Goal: Task Accomplishment & Management: Manage account settings

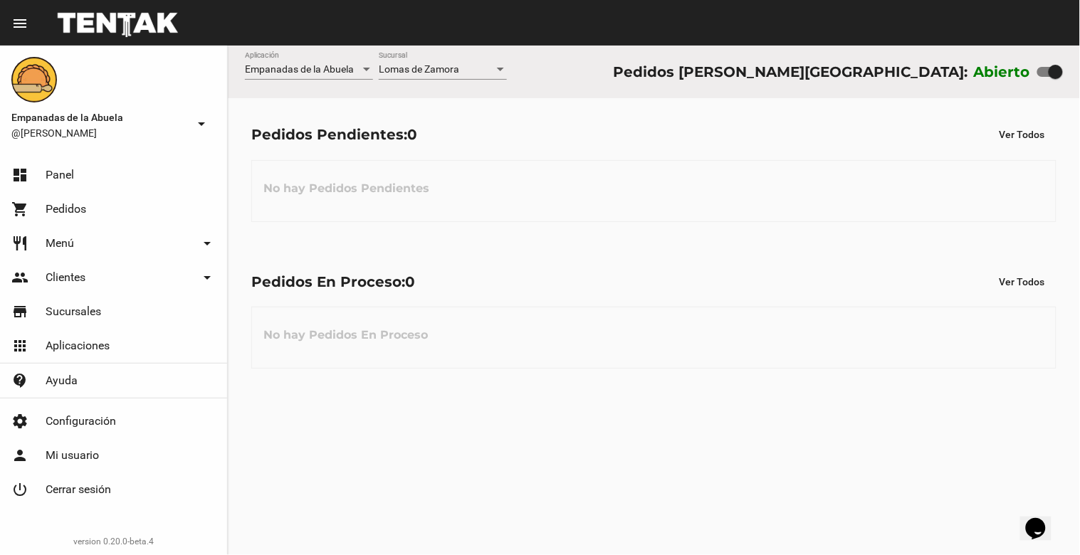
click at [431, 62] on div "Lomas de Zamora Sucursal" at bounding box center [443, 66] width 128 height 28
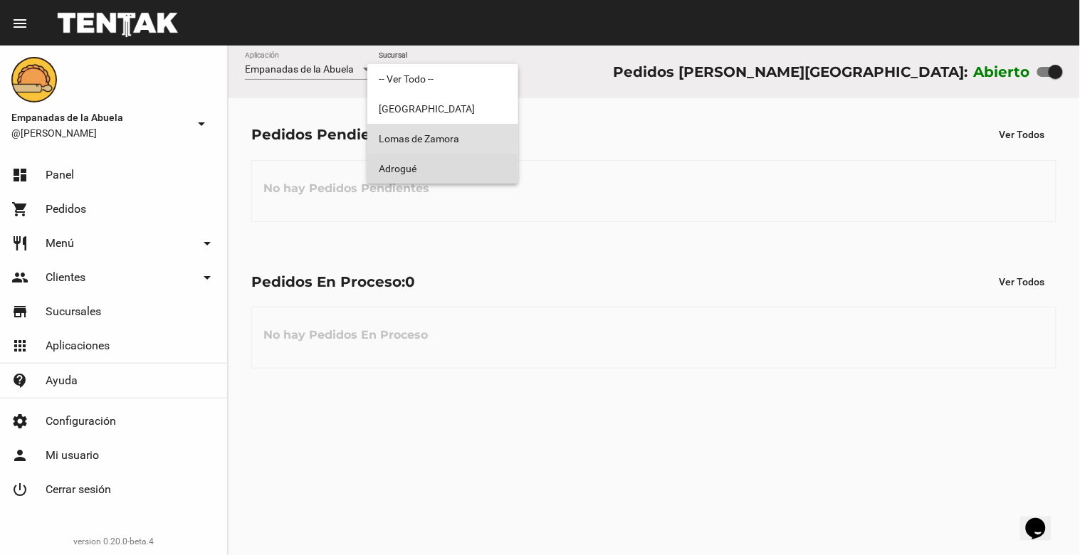
click at [402, 164] on span "Adrogué" at bounding box center [443, 169] width 128 height 30
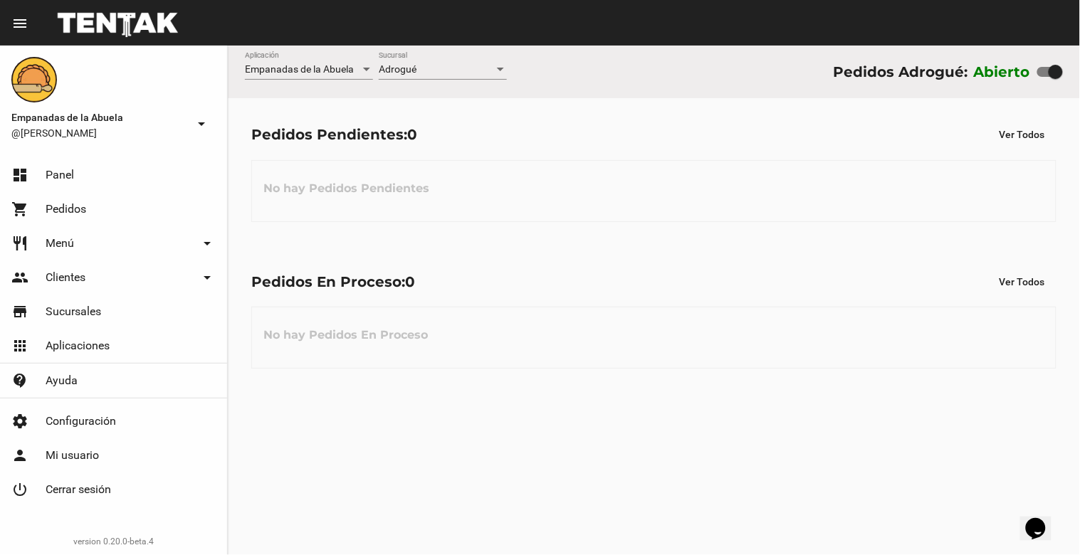
click at [439, 61] on div "Adrogué Sucursal" at bounding box center [443, 66] width 128 height 28
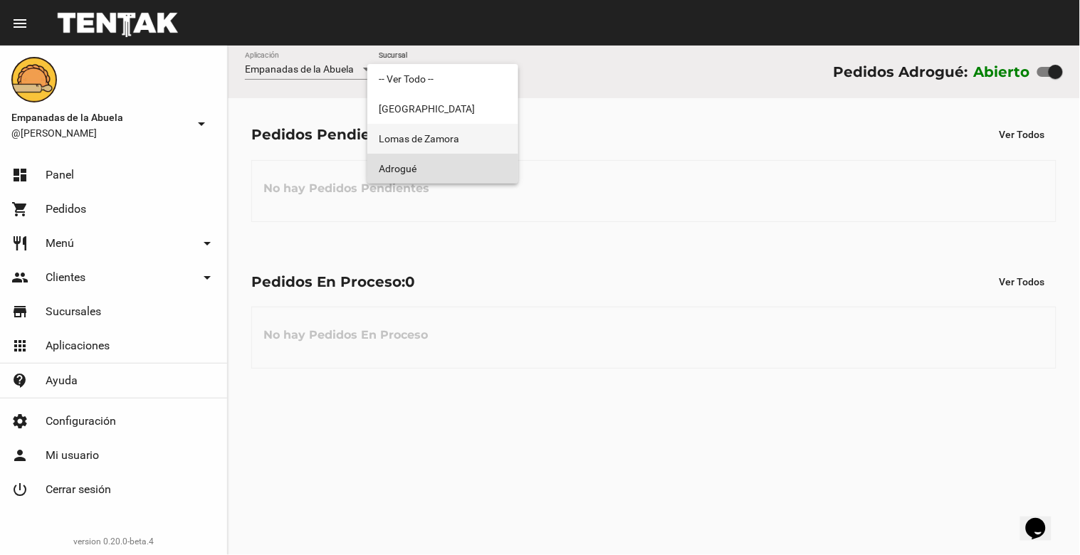
click at [423, 137] on span "Lomas de Zamora" at bounding box center [443, 139] width 128 height 30
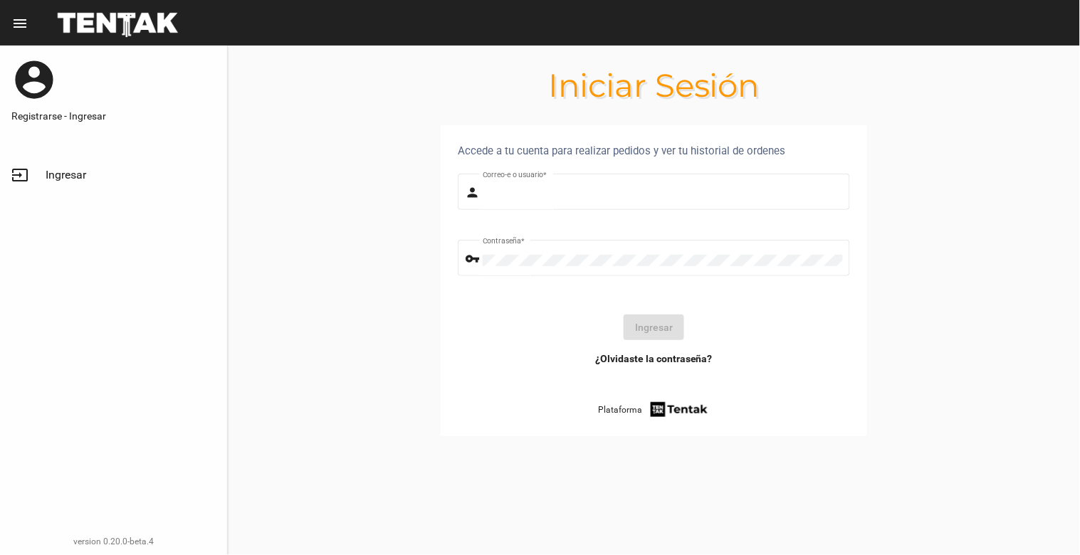
type input "[EMAIL_ADDRESS][DOMAIN_NAME]"
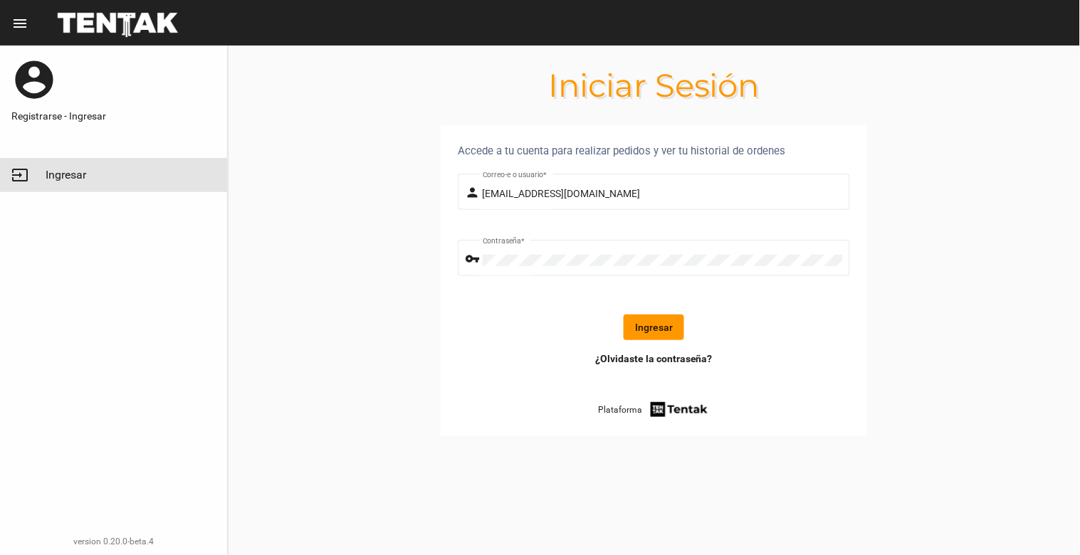
click at [58, 169] on span "Ingresar" at bounding box center [66, 175] width 41 height 14
click at [661, 332] on button "Ingresar" at bounding box center [654, 328] width 61 height 26
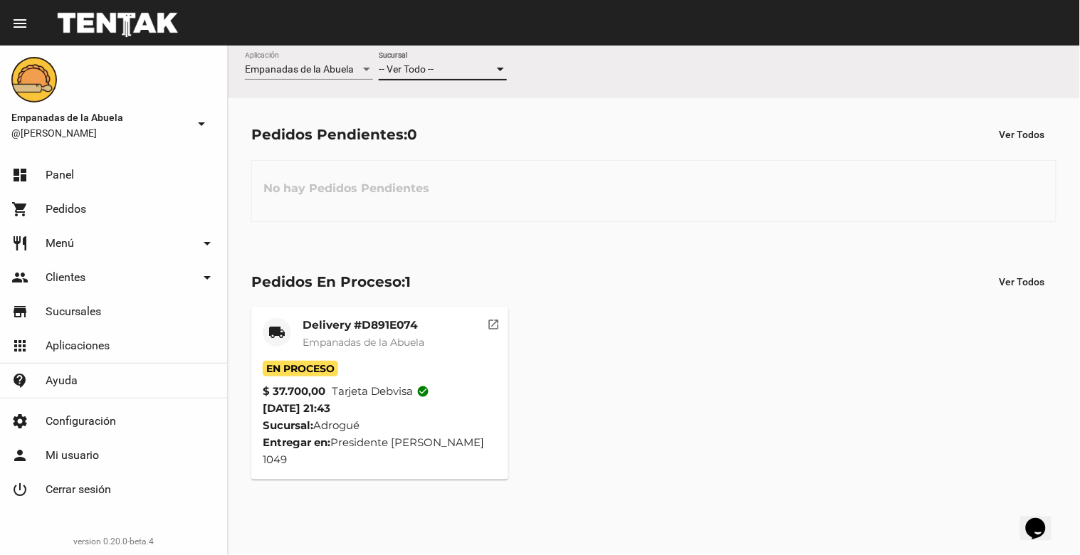
click at [418, 69] on span "-- Ver Todo --" at bounding box center [406, 68] width 55 height 11
click at [439, 122] on span "Lomas de Zamora" at bounding box center [443, 130] width 128 height 30
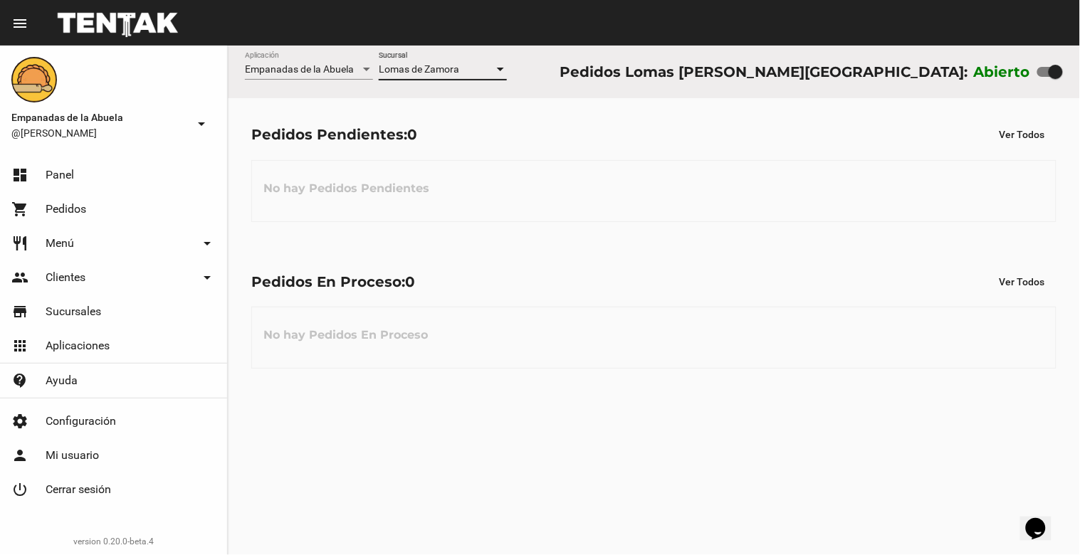
click at [1049, 66] on div at bounding box center [1056, 72] width 14 height 14
click at [1045, 77] on input "checkbox" at bounding box center [1044, 77] width 1 height 1
checkbox input "false"
